Goal: Answer question/provide support

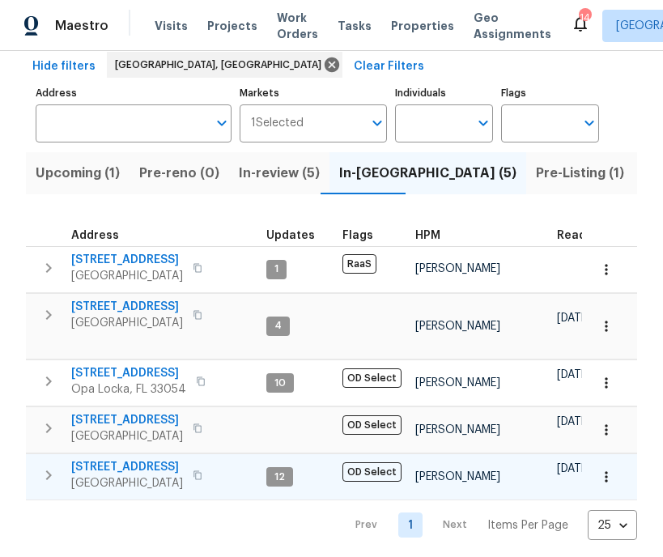
scroll to position [95, 0]
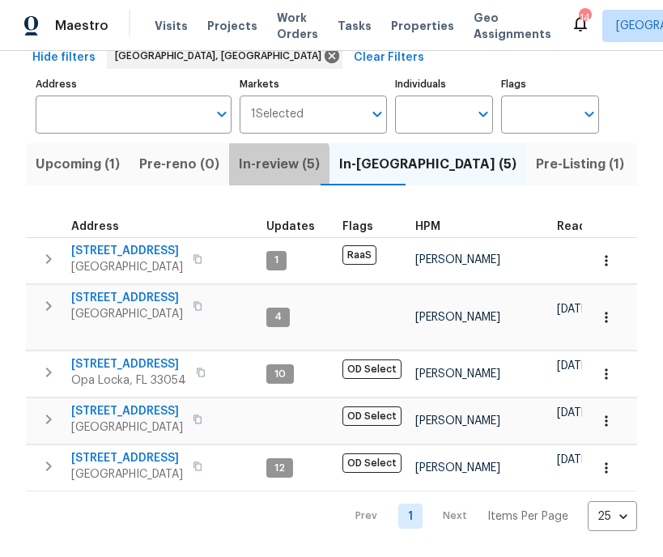
click at [263, 156] on span "In-review (5)" at bounding box center [279, 164] width 81 height 23
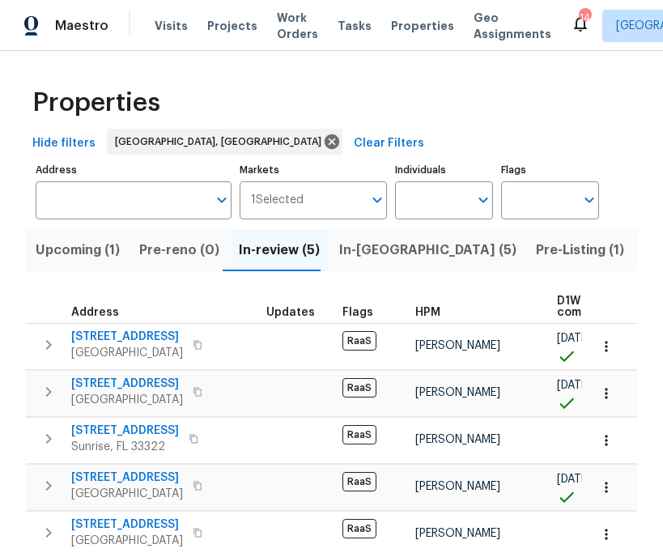
click at [643, 247] on span "Listed (7)" at bounding box center [673, 250] width 61 height 23
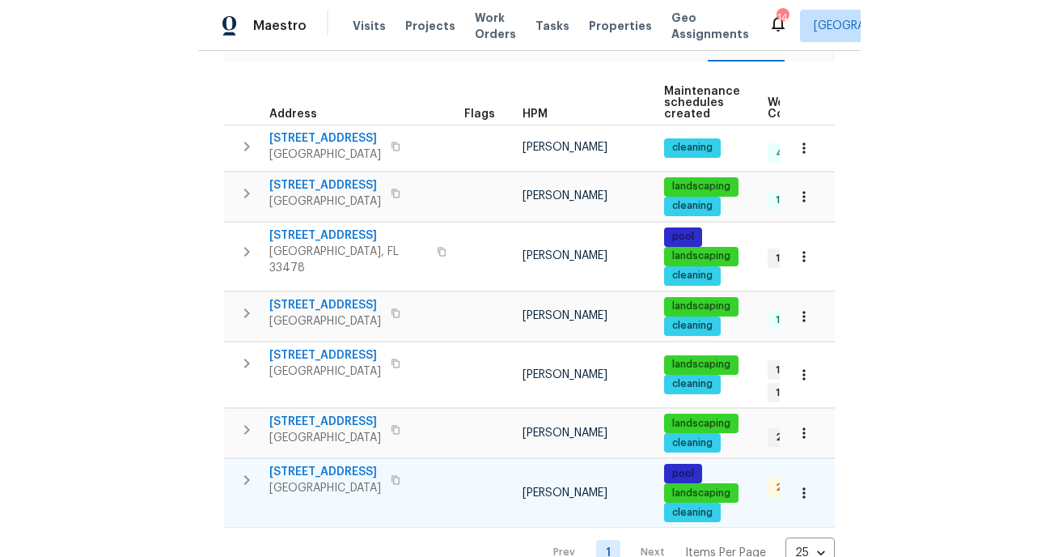
scroll to position [247, 0]
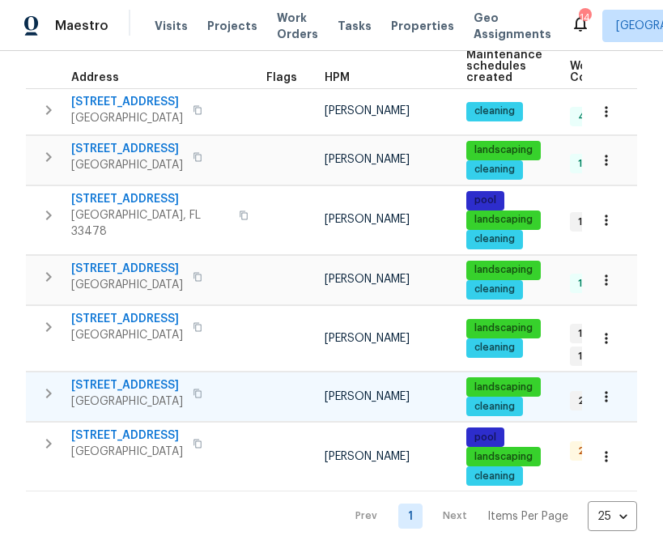
click at [87, 383] on span "[STREET_ADDRESS]" at bounding box center [127, 385] width 112 height 16
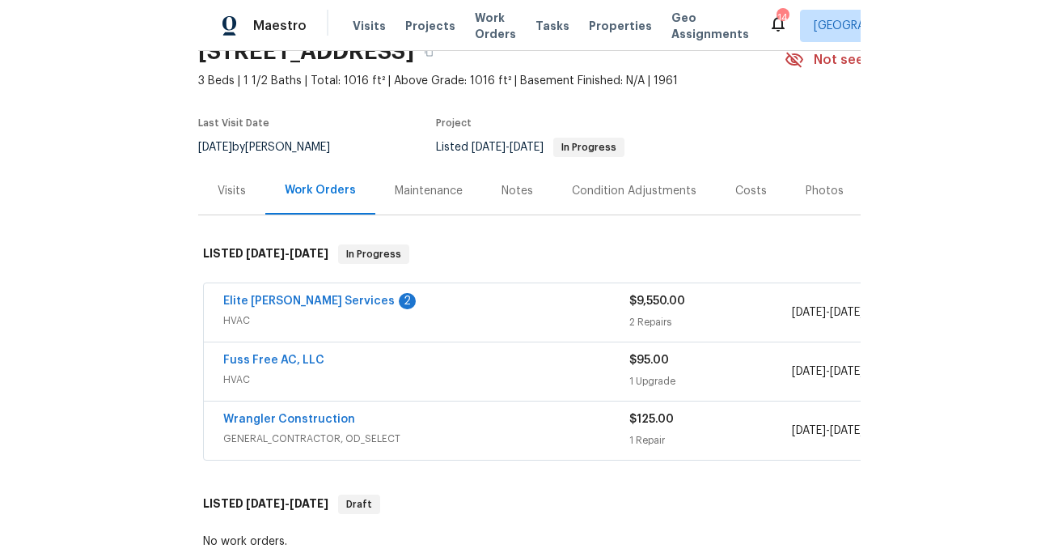
scroll to position [176, 0]
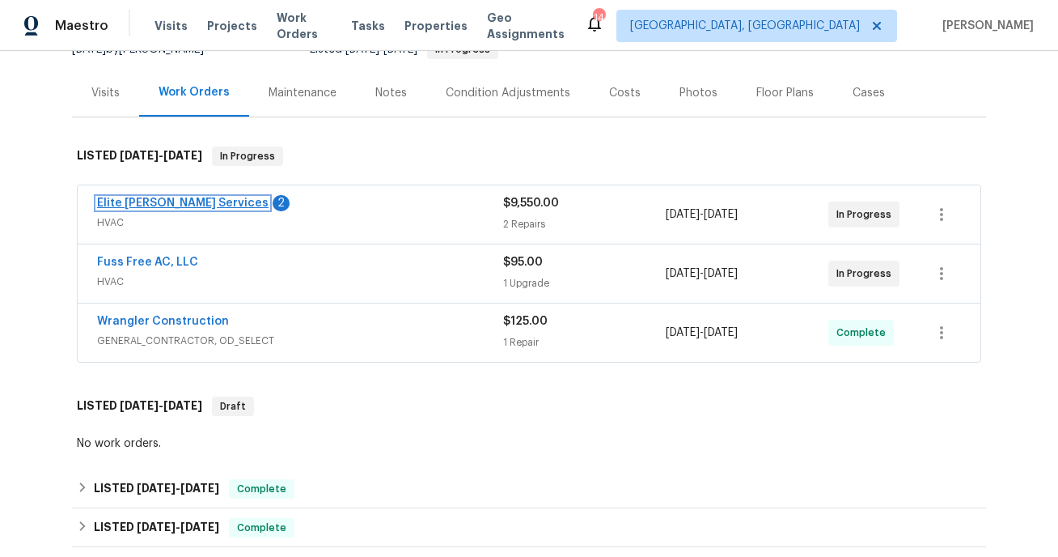
click at [181, 205] on link "Elite Manning Services" at bounding box center [182, 202] width 171 height 11
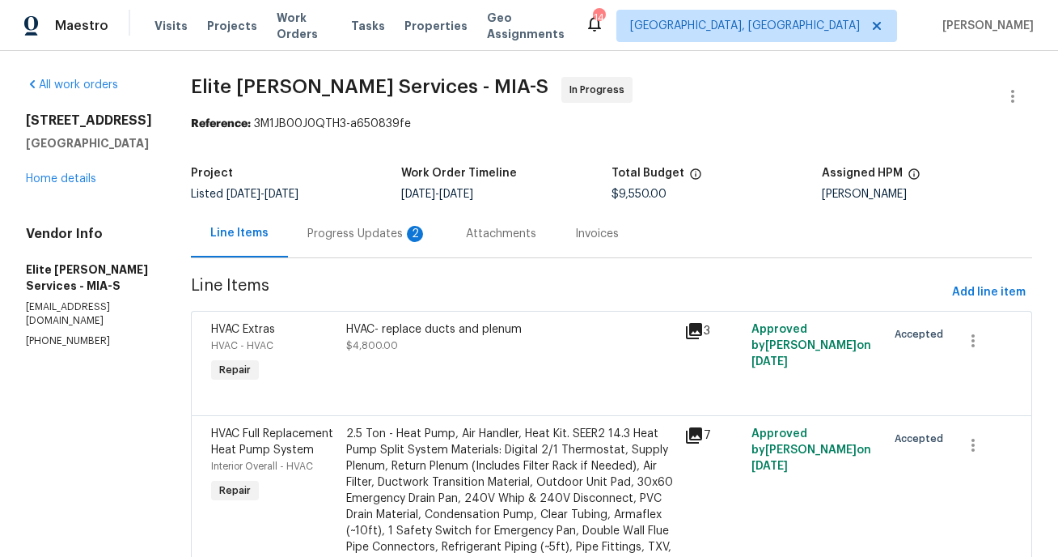
click at [375, 238] on div "Progress Updates 2" at bounding box center [367, 234] width 120 height 16
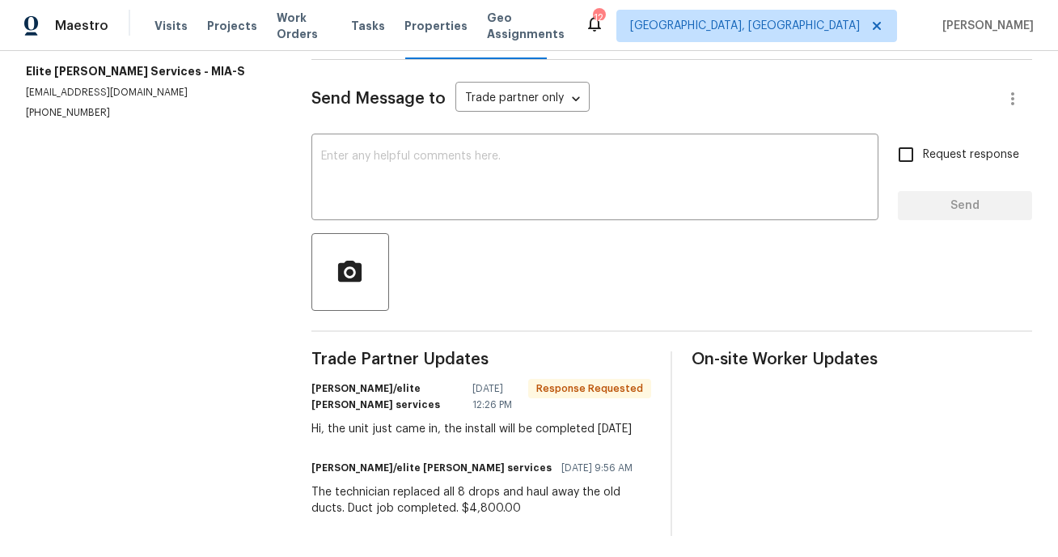
scroll to position [203, 0]
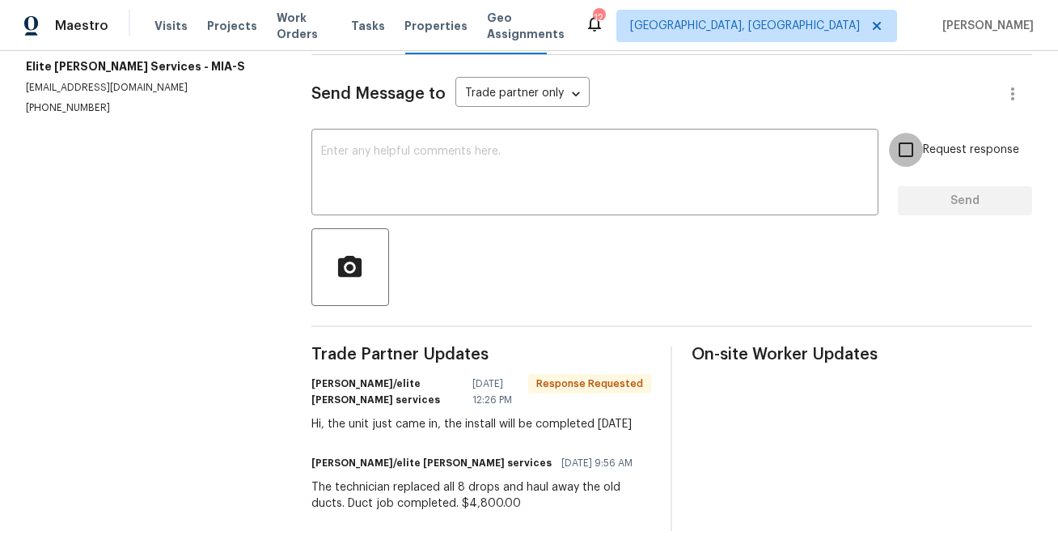
click at [662, 149] on input "Request response" at bounding box center [906, 150] width 34 height 34
checkbox input "true"
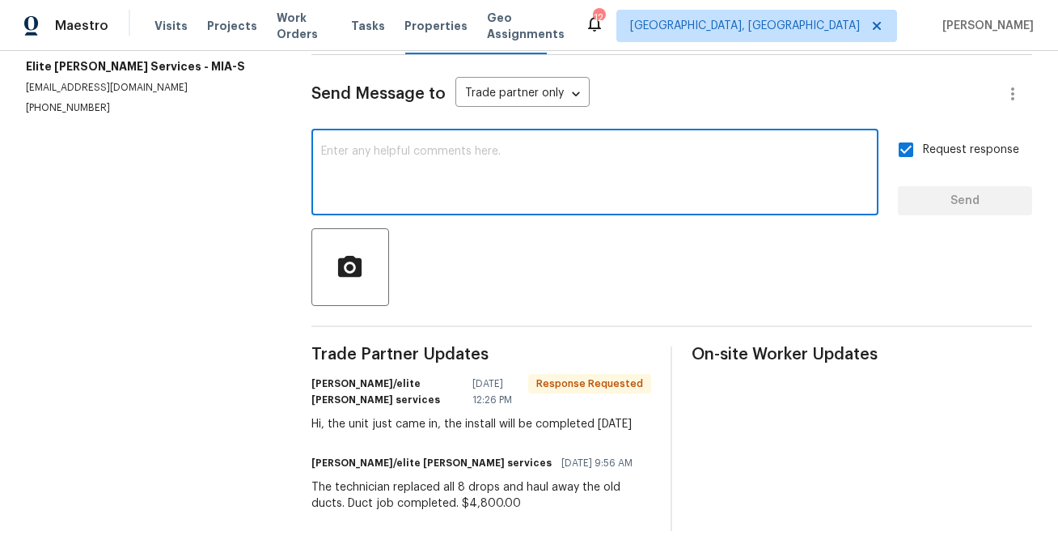
click at [662, 162] on textarea at bounding box center [595, 174] width 548 height 57
type textarea "T"
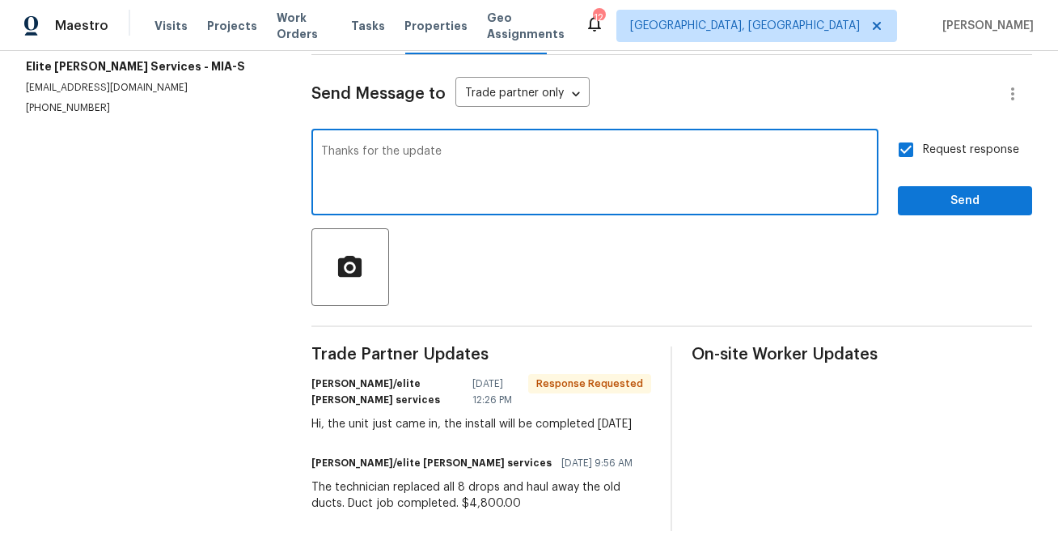
type textarea "Thanks for the update"
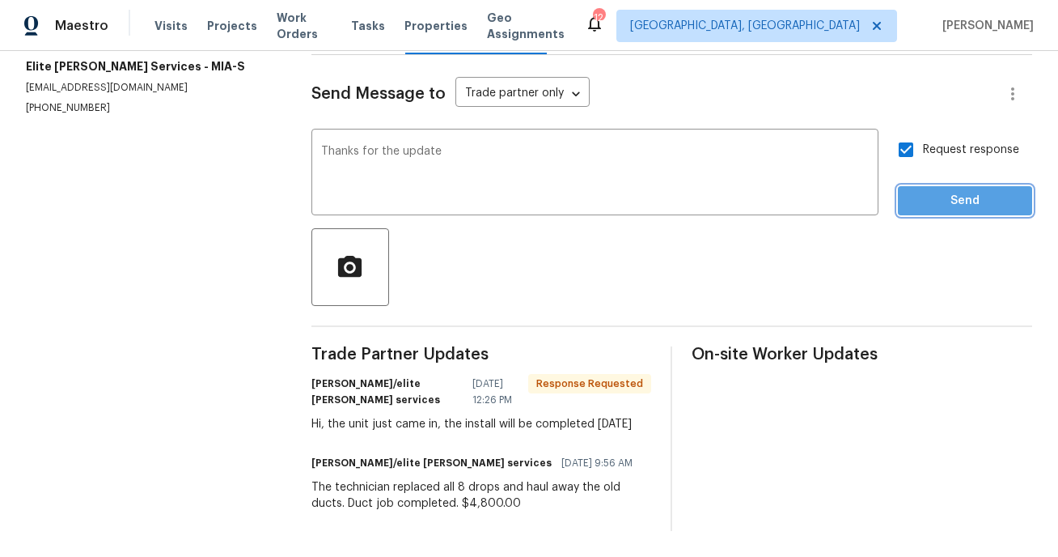
click at [662, 204] on span "Send" at bounding box center [965, 201] width 108 height 20
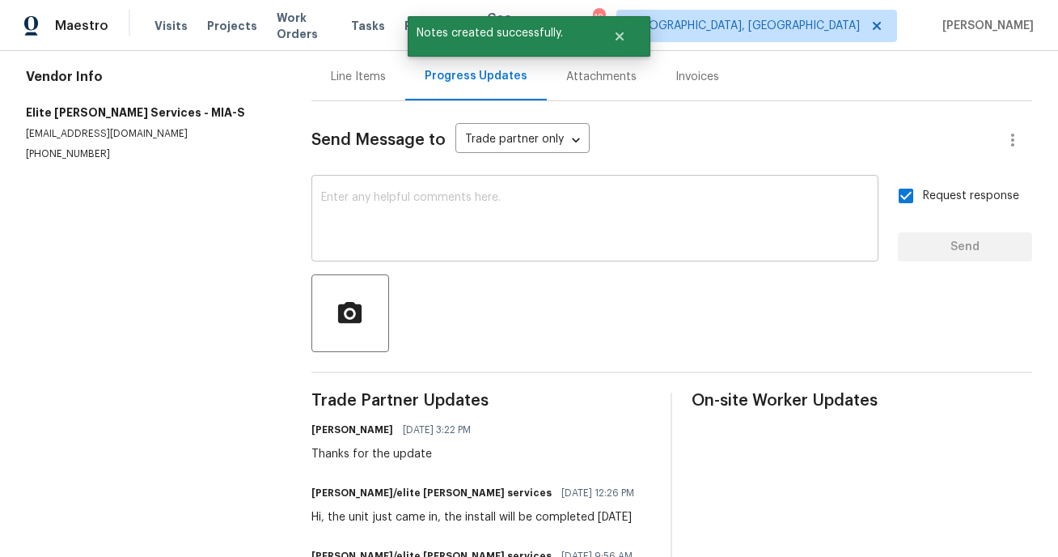
scroll to position [0, 0]
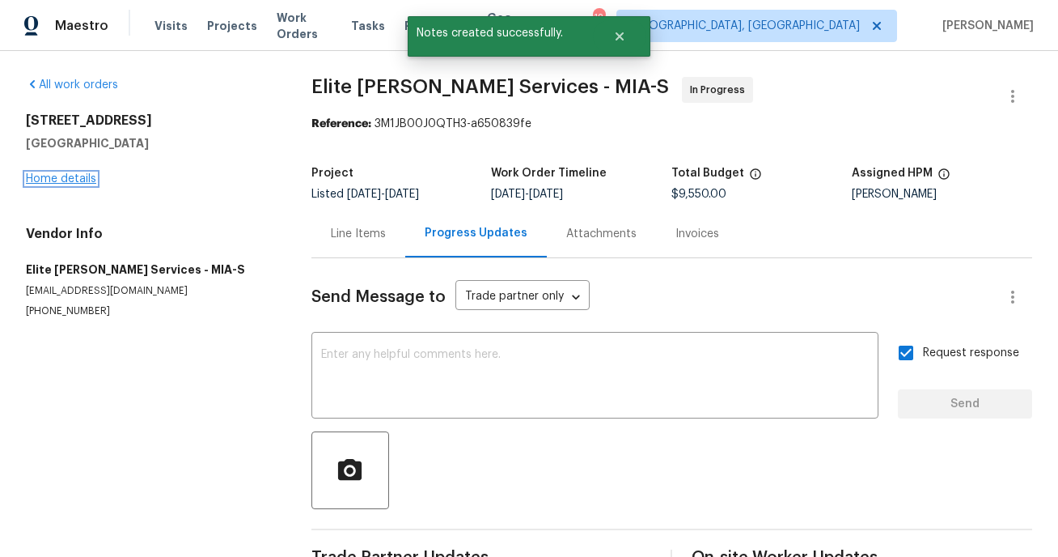
click at [80, 176] on link "Home details" at bounding box center [61, 178] width 70 height 11
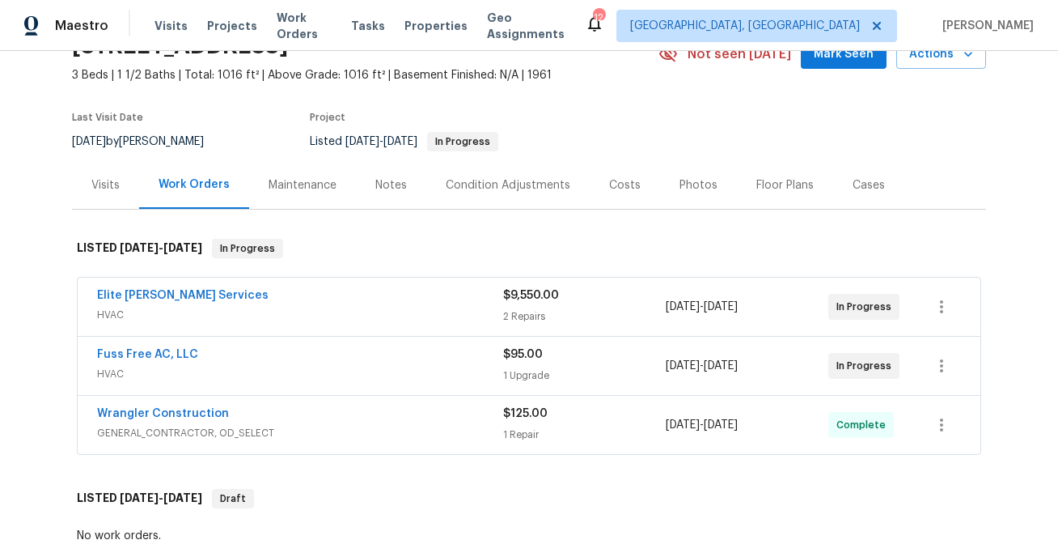
scroll to position [185, 0]
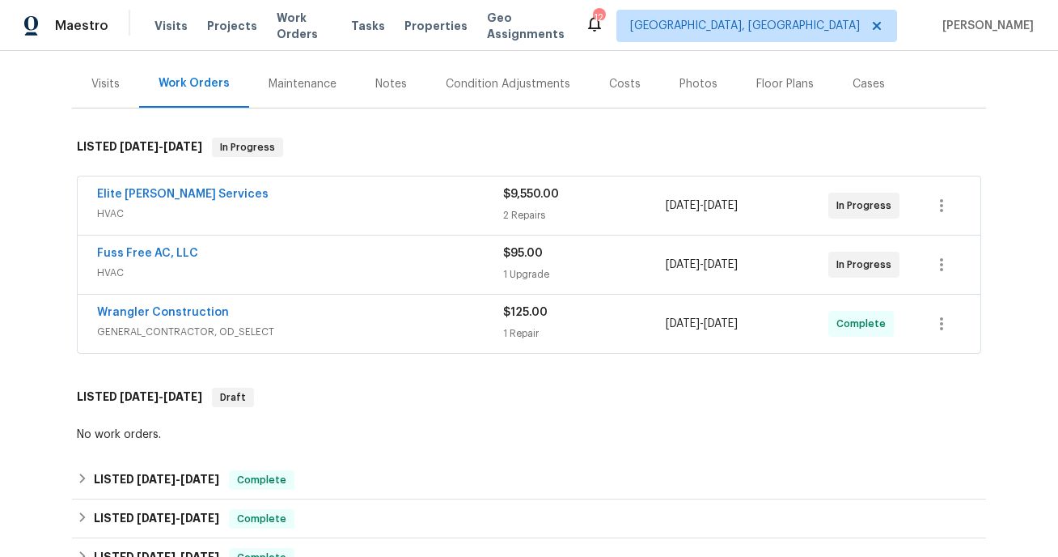
click at [308, 317] on div "Wrangler Construction" at bounding box center [300, 313] width 406 height 19
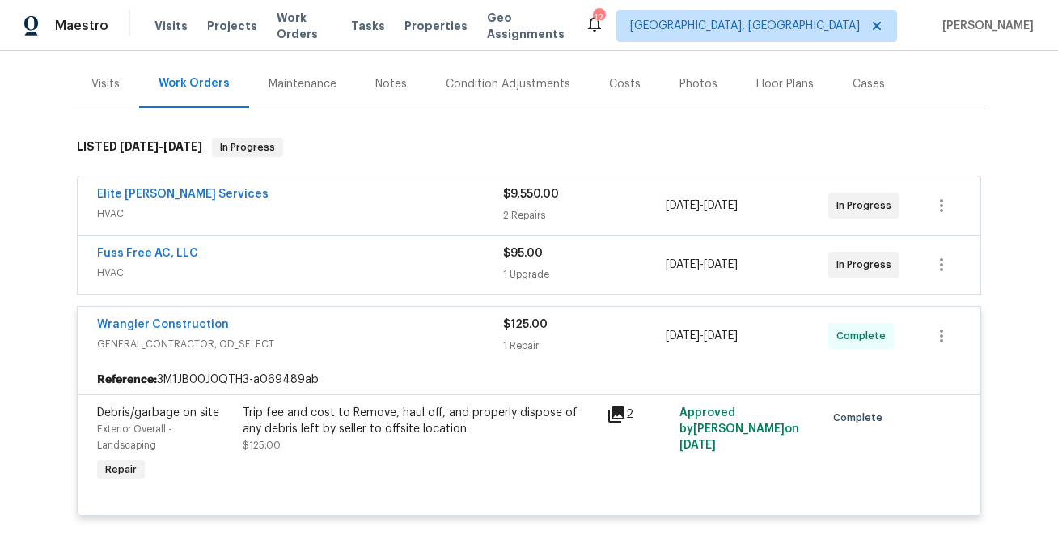
click at [353, 265] on span "HVAC" at bounding box center [300, 273] width 406 height 16
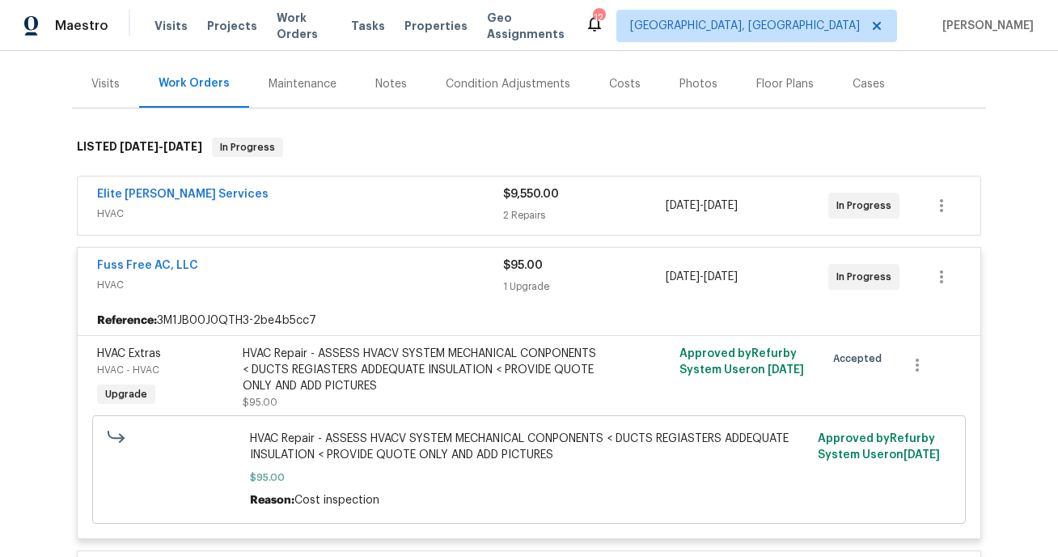
click at [356, 268] on div "Fuss Free AC, LLC" at bounding box center [300, 266] width 406 height 19
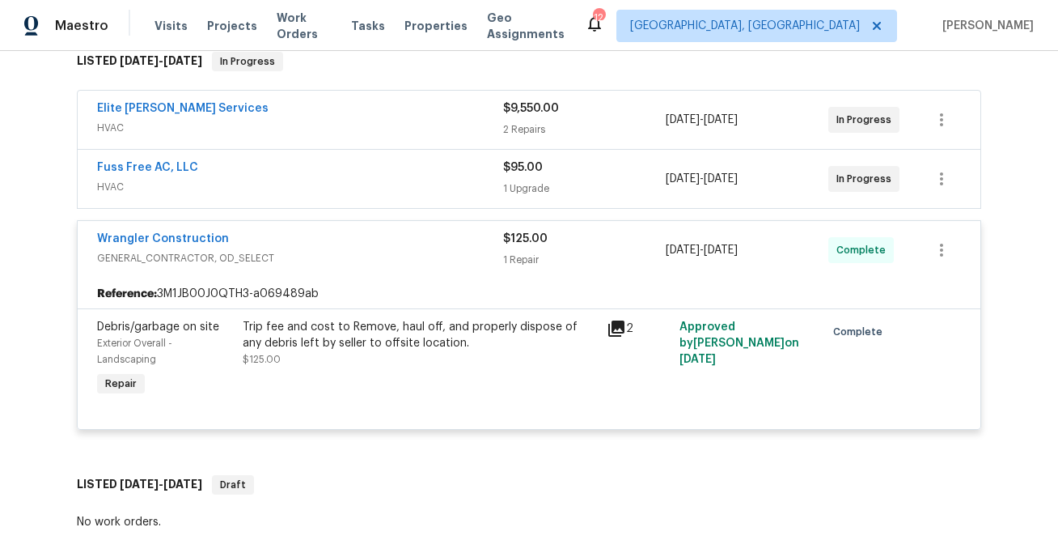
scroll to position [0, 0]
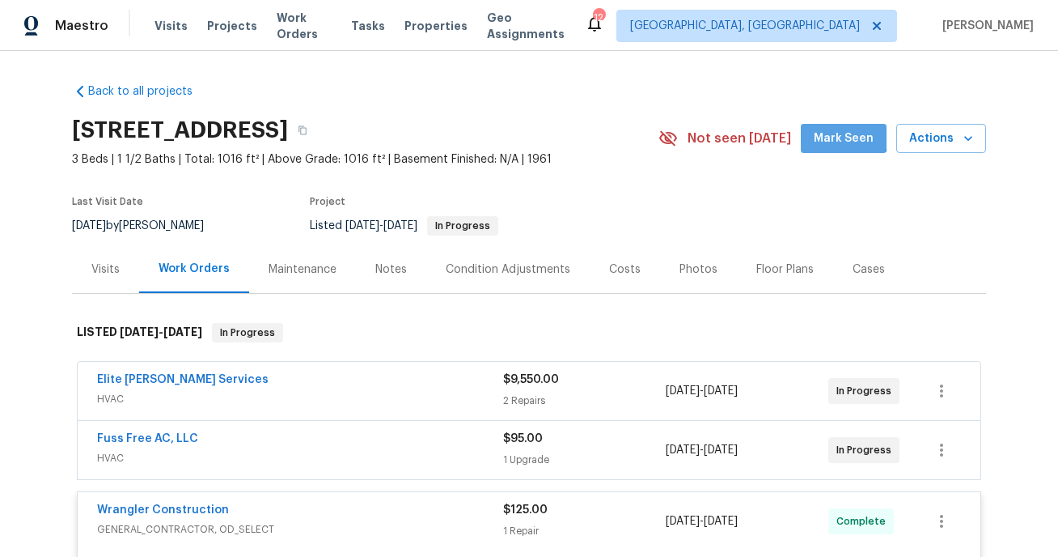
click at [662, 133] on span "Mark Seen" at bounding box center [844, 139] width 60 height 20
